Goal: Navigation & Orientation: Find specific page/section

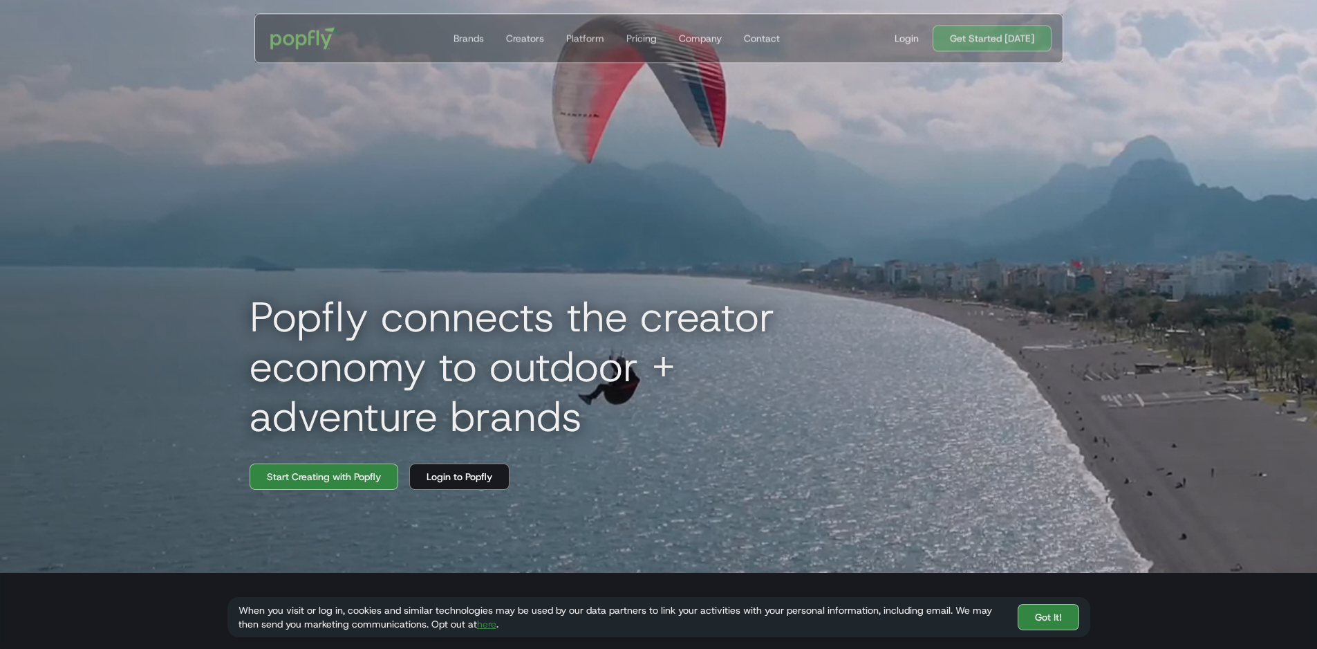
scroll to position [415, 0]
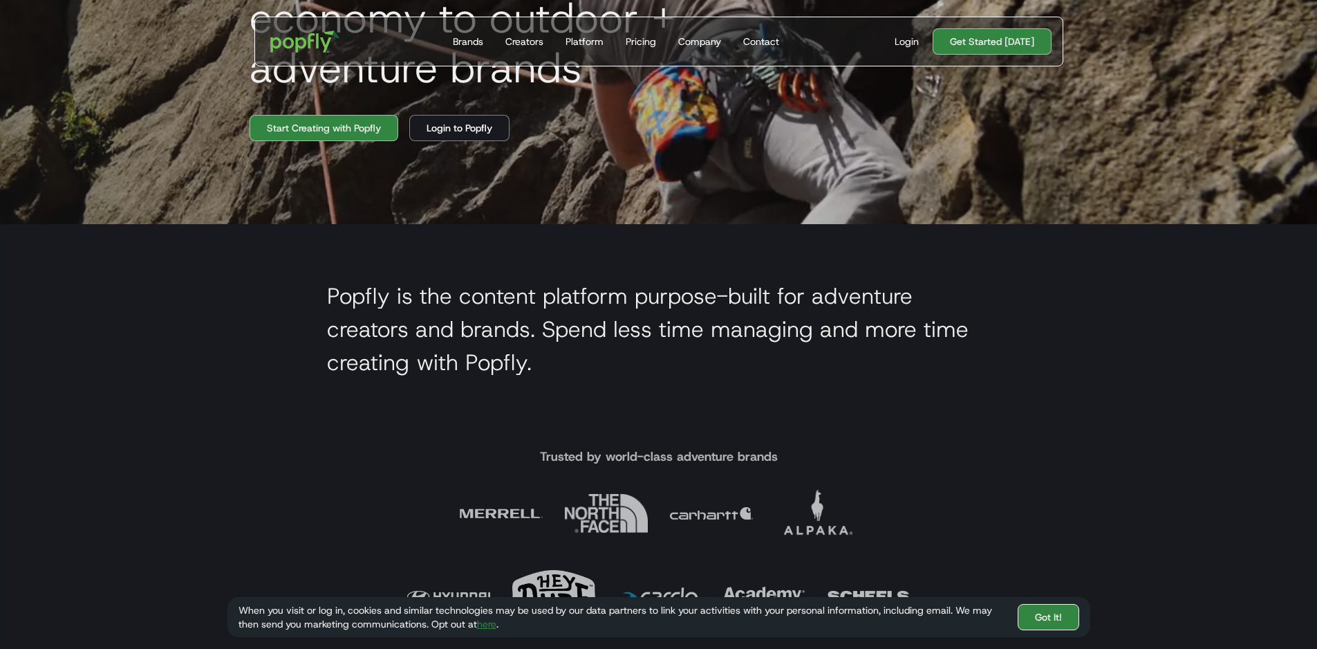
click at [1064, 624] on link "Got It!" at bounding box center [1049, 617] width 62 height 26
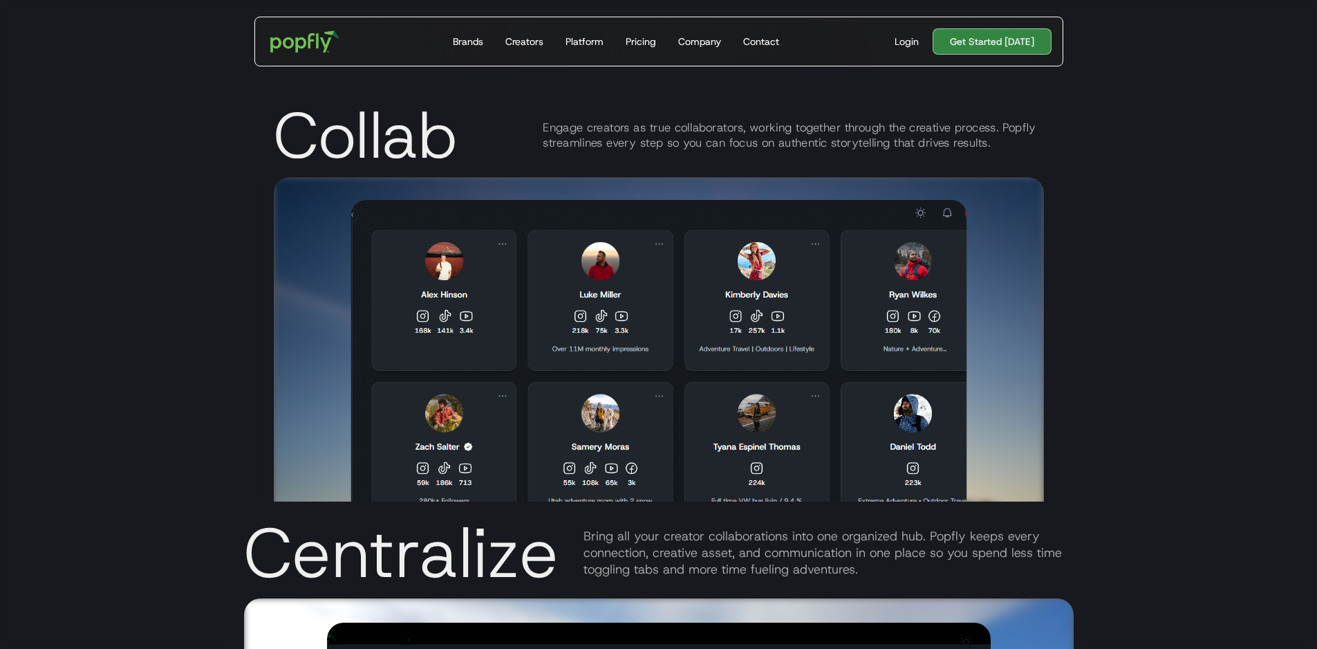
scroll to position [2420, 0]
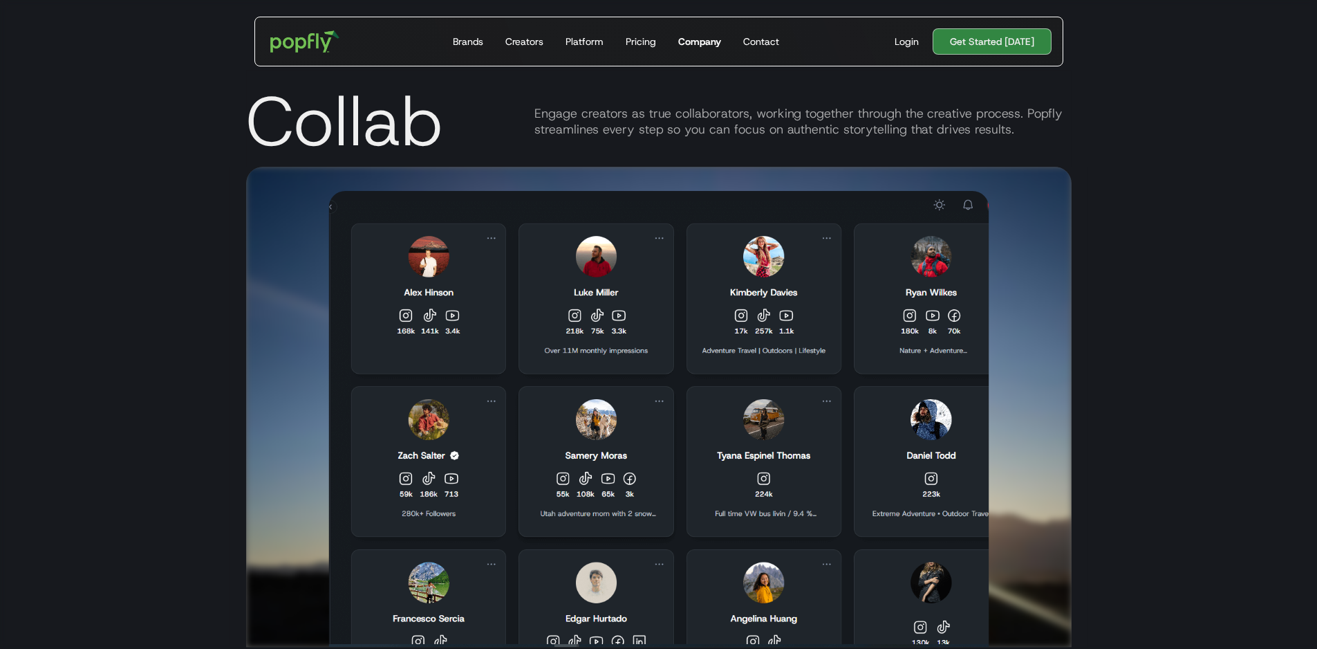
click at [710, 45] on div "Company" at bounding box center [699, 42] width 43 height 14
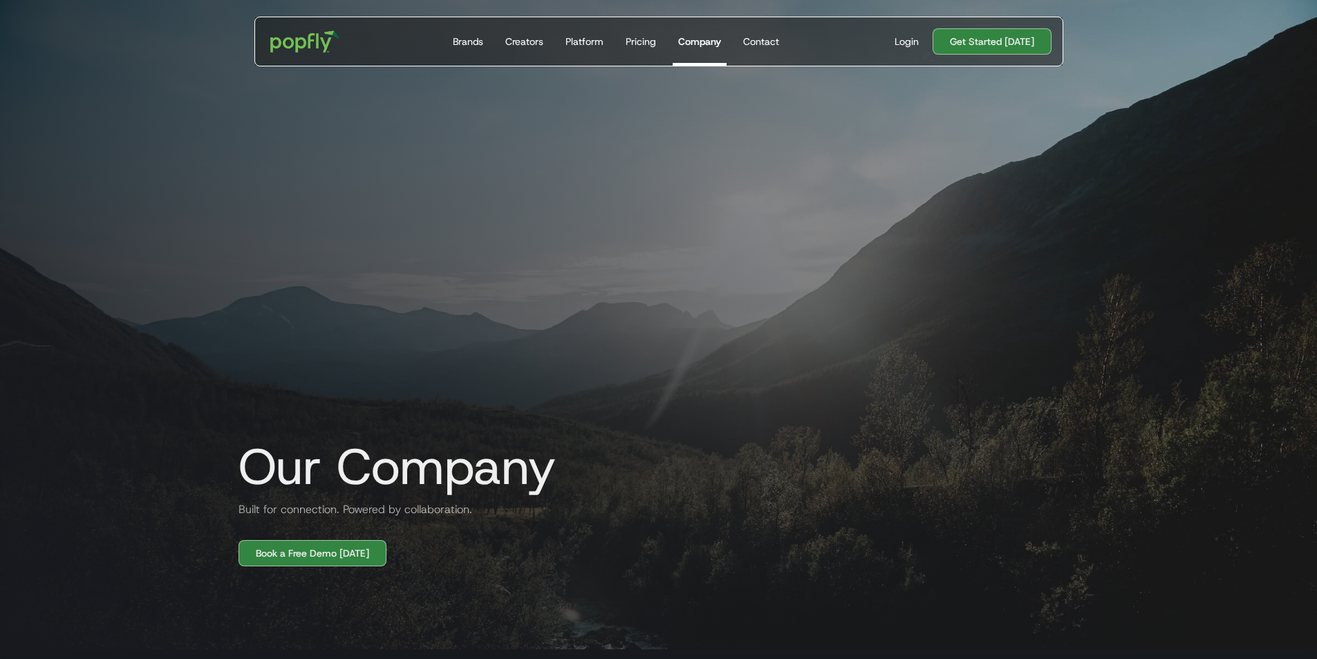
drag, startPoint x: 268, startPoint y: 54, endPoint x: 295, endPoint y: 52, distance: 27.0
click at [269, 54] on div at bounding box center [266, 55] width 22 height 22
click at [295, 52] on img "home" at bounding box center [305, 41] width 86 height 40
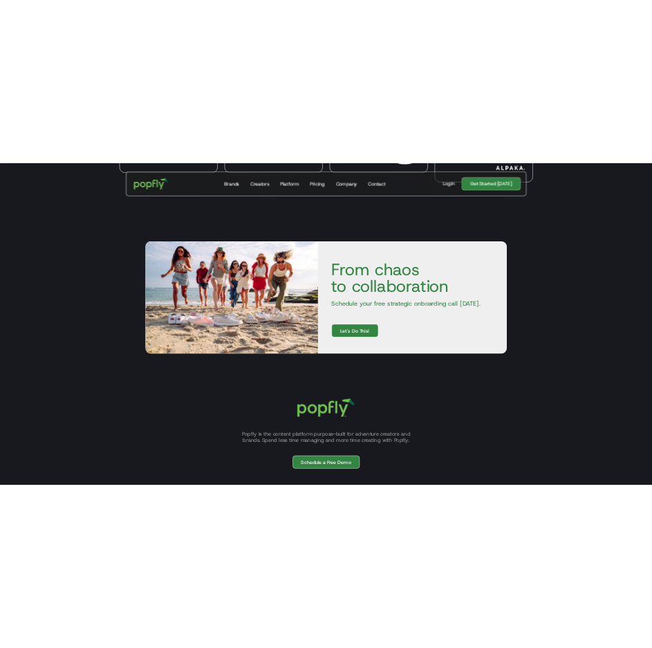
scroll to position [4822, 0]
